Goal: Navigation & Orientation: Understand site structure

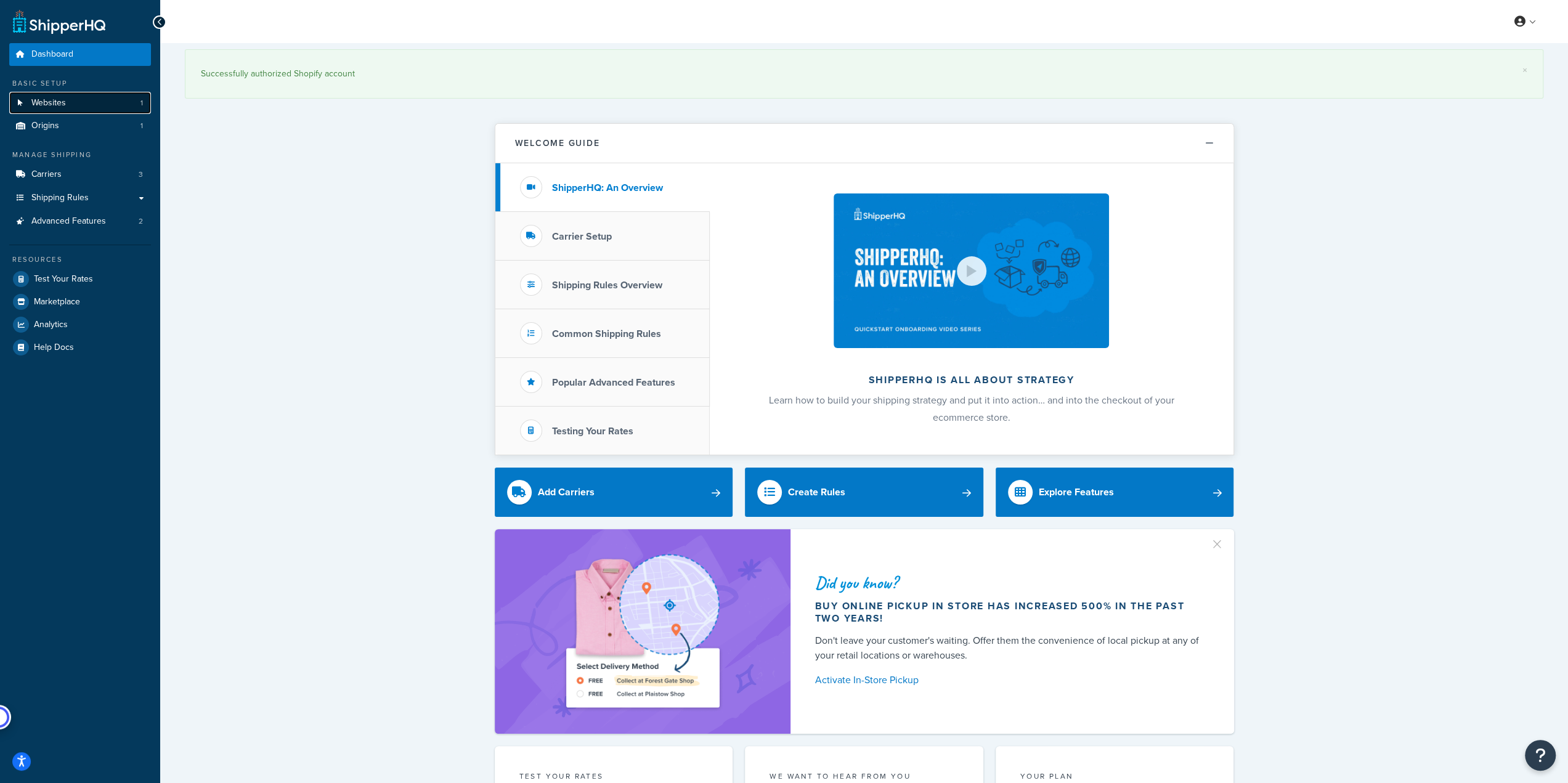
click at [68, 102] on link "Websites 1" at bounding box center [80, 103] width 142 height 23
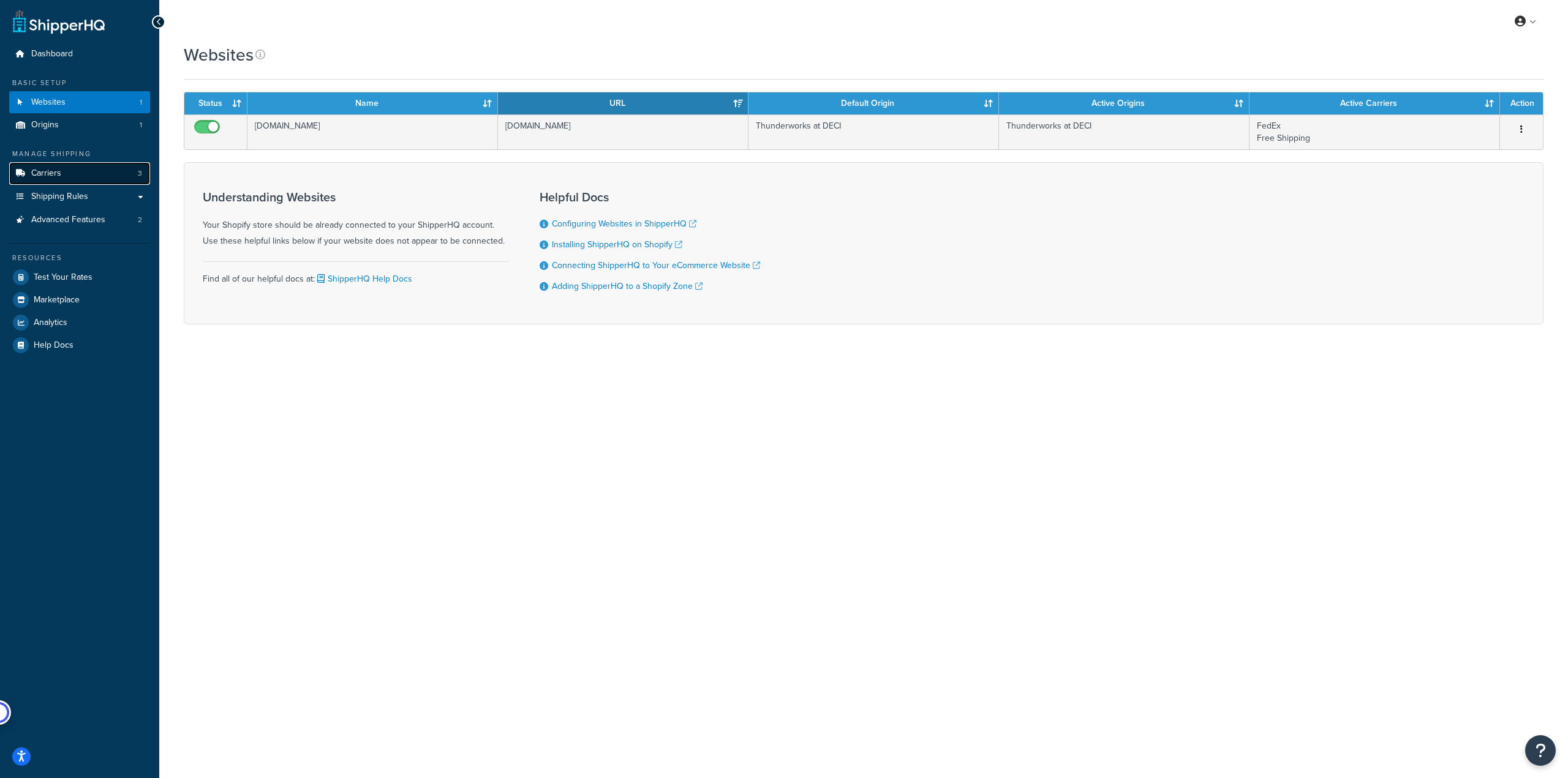
click at [56, 176] on span "Carriers" at bounding box center [46, 173] width 30 height 10
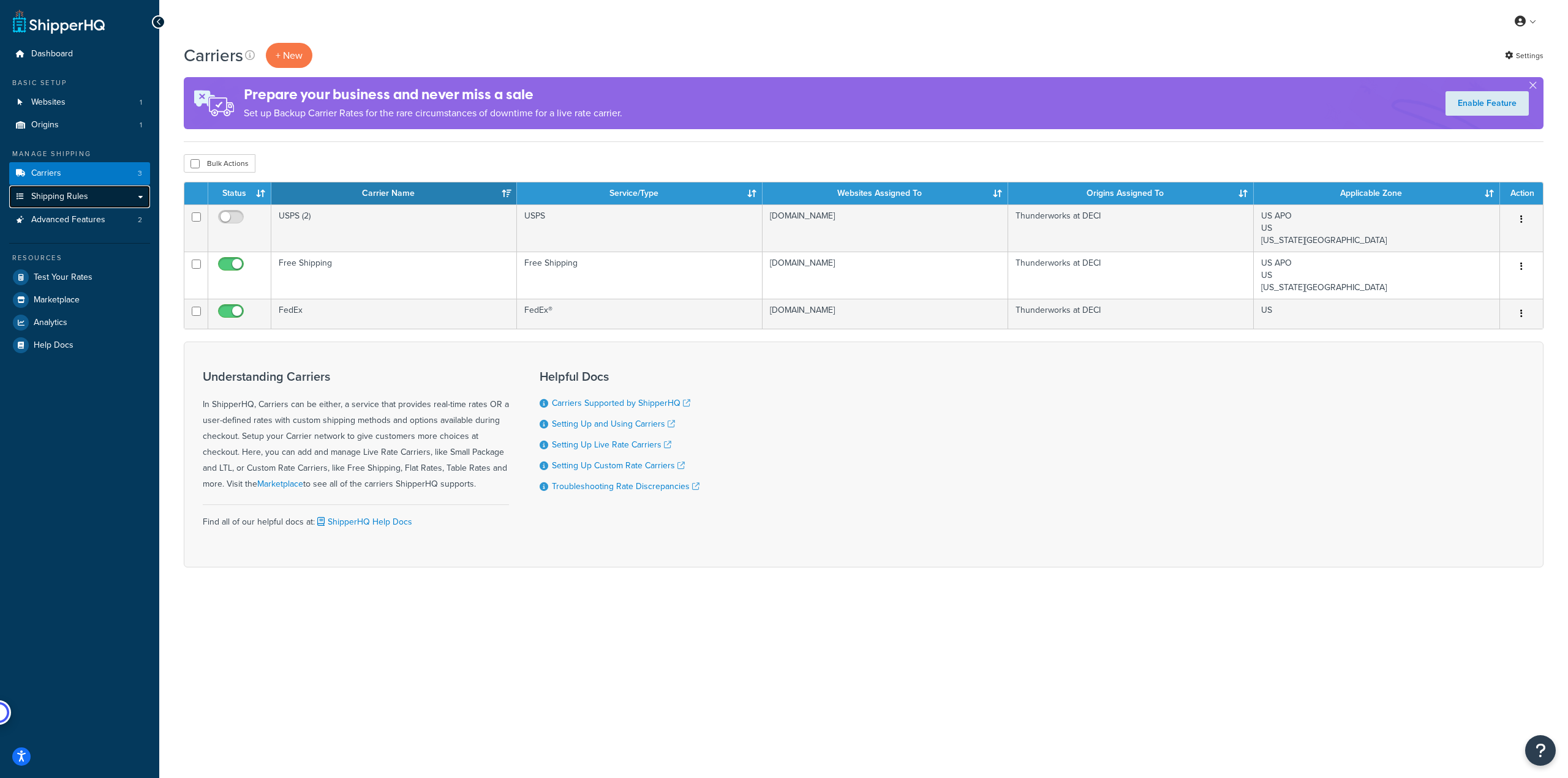
click at [63, 201] on span "Shipping Rules" at bounding box center [60, 197] width 57 height 10
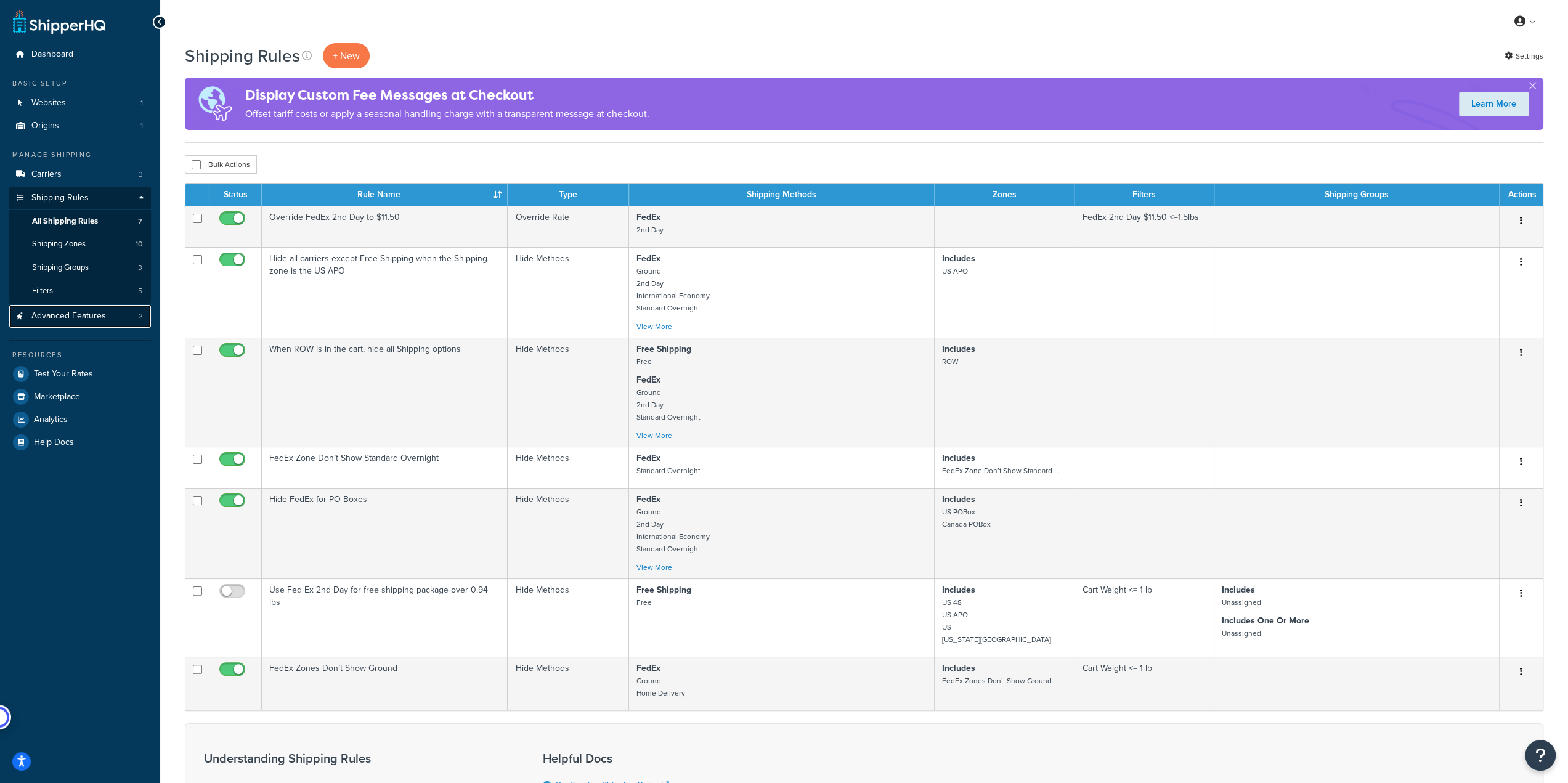
click at [74, 317] on span "Advanced Features" at bounding box center [69, 316] width 74 height 11
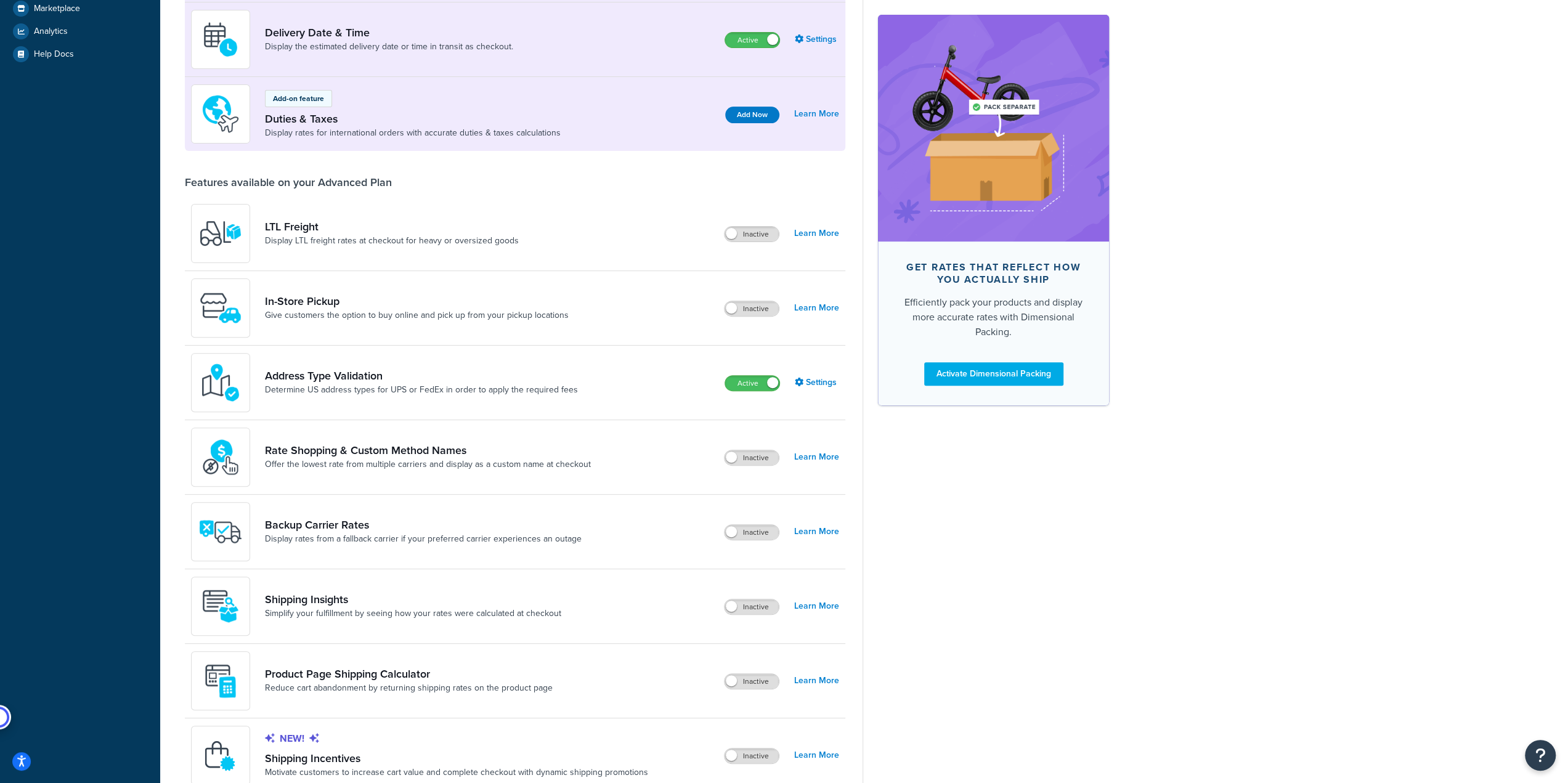
scroll to position [248, 0]
